Goal: Information Seeking & Learning: Learn about a topic

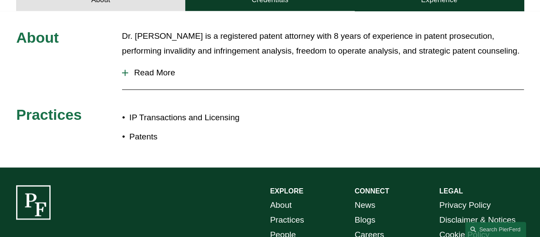
scroll to position [348, 0]
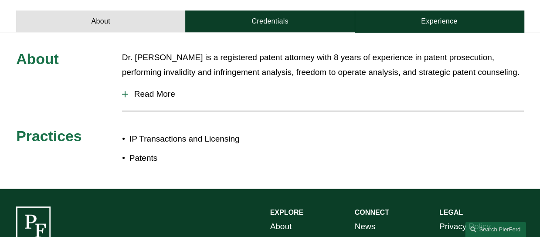
click at [148, 89] on span "Read More" at bounding box center [326, 94] width 396 height 10
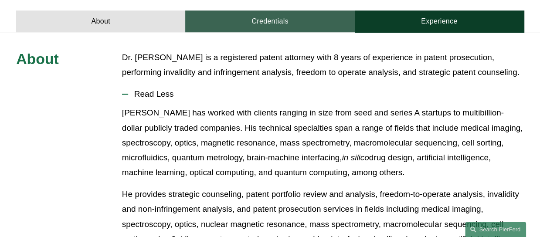
click at [270, 10] on link "Credentials" at bounding box center [269, 21] width 169 height 22
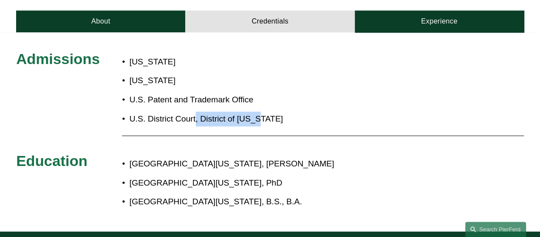
drag, startPoint x: 195, startPoint y: 109, endPoint x: 257, endPoint y: 105, distance: 62.5
click at [257, 112] on p "U.S. District Court, District of Colorado" at bounding box center [220, 119] width 183 height 15
click at [258, 112] on p "U.S. District Court, District of Colorado" at bounding box center [220, 119] width 183 height 15
drag, startPoint x: 276, startPoint y: 108, endPoint x: 176, endPoint y: 111, distance: 100.2
click at [176, 112] on p "U.S. District Court, District of Colorado" at bounding box center [220, 119] width 183 height 15
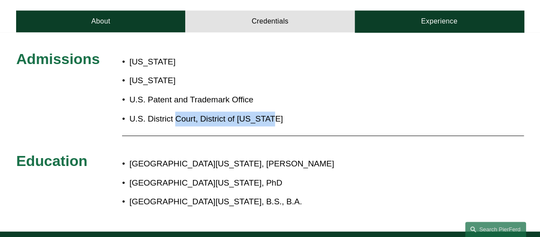
click at [176, 112] on p "U.S. District Court, District of Colorado" at bounding box center [220, 119] width 183 height 15
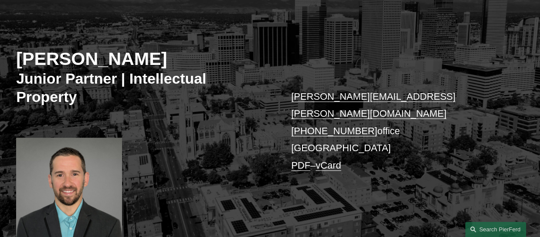
scroll to position [0, 0]
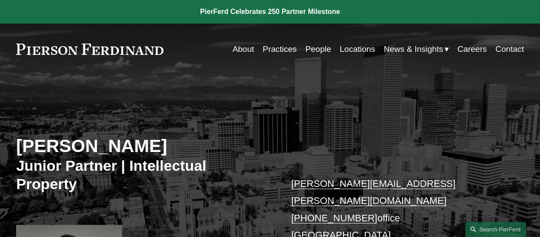
click at [307, 47] on link "People" at bounding box center [318, 49] width 26 height 17
click at [236, 214] on div "Daniel Kennedy Junior Partner | Intellectual Property daniel.kennedy@pierferd.c…" at bounding box center [270, 208] width 540 height 235
